Goal: Task Accomplishment & Management: Complete application form

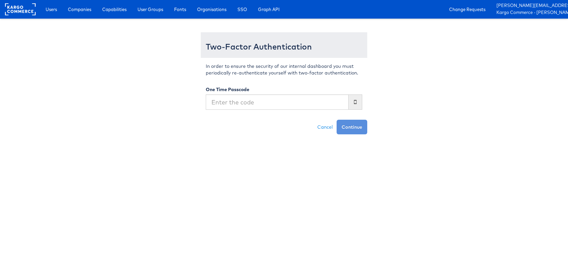
click at [258, 104] on input "text" at bounding box center [277, 102] width 143 height 15
type input "082385"
click at [362, 132] on button "Continue" at bounding box center [352, 127] width 31 height 15
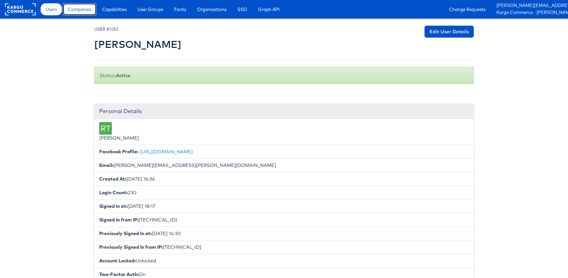
click at [79, 12] on span "Companies" at bounding box center [79, 9] width 23 height 7
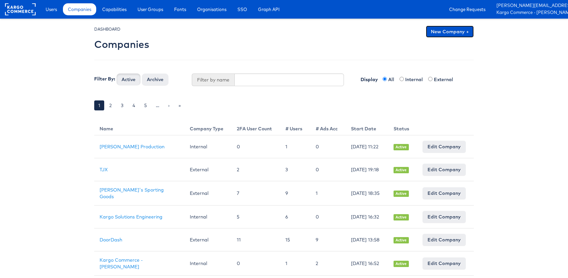
click at [451, 31] on link "New Company +" at bounding box center [450, 32] width 48 height 12
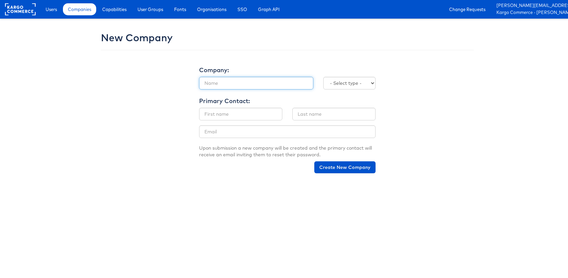
click at [234, 84] on input "text" at bounding box center [256, 83] width 114 height 13
click at [345, 85] on select "- Select type - Internal External" at bounding box center [349, 83] width 52 height 13
select select "EXTERNAL"
click at [238, 80] on input "text" at bounding box center [256, 83] width 114 height 13
paste input "Canvas x Kia"
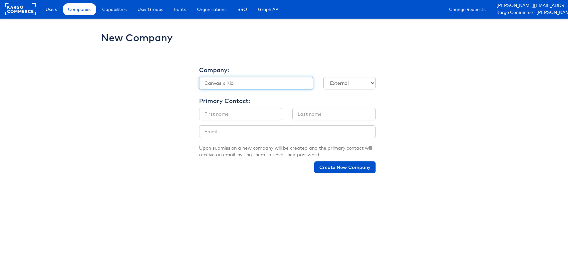
type input "Canvas x Kia"
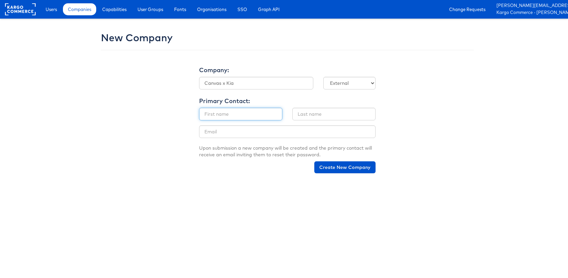
click at [244, 116] on input "text" at bounding box center [240, 114] width 83 height 13
type input "rex"
type input "thompson"
type input "rexthompson5589@gmail.com"
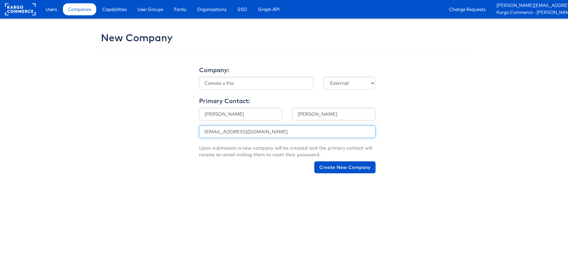
drag, startPoint x: 288, startPoint y: 132, endPoint x: 76, endPoint y: 123, distance: 212.3
click at [76, 123] on body "Users Companies Capabilities User Groups Fonts Organisations SSO Graph API Chan…" at bounding box center [284, 89] width 568 height 178
